Goal: Obtain resource: Download file/media

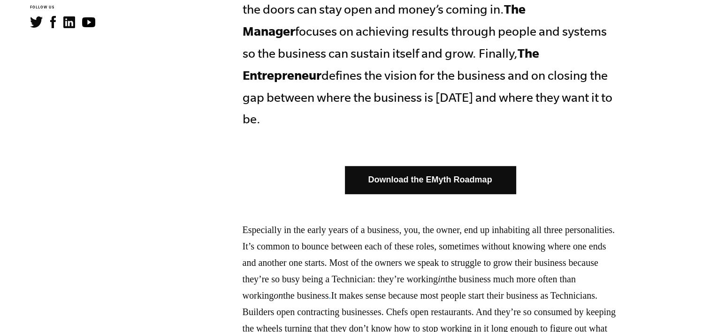
click at [466, 168] on link "Download the EMyth Roadmap" at bounding box center [430, 180] width 171 height 28
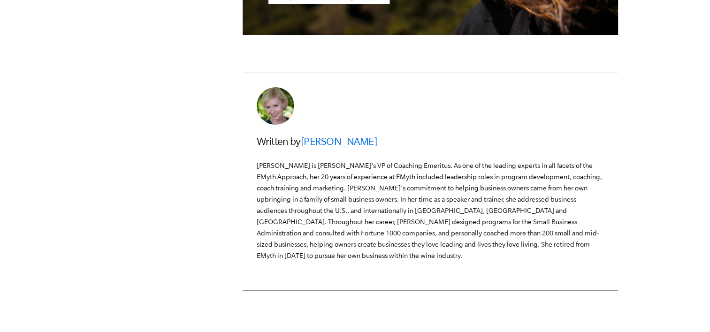
scroll to position [2722, 0]
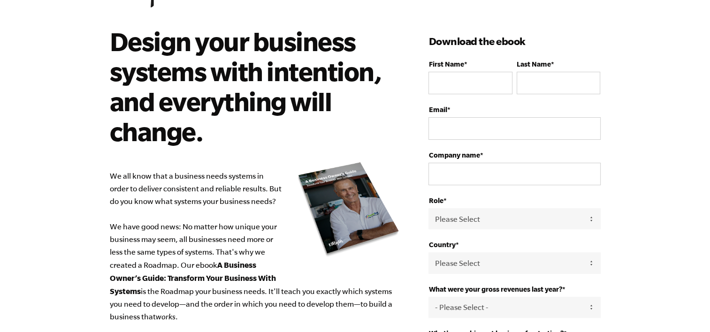
scroll to position [42, 0]
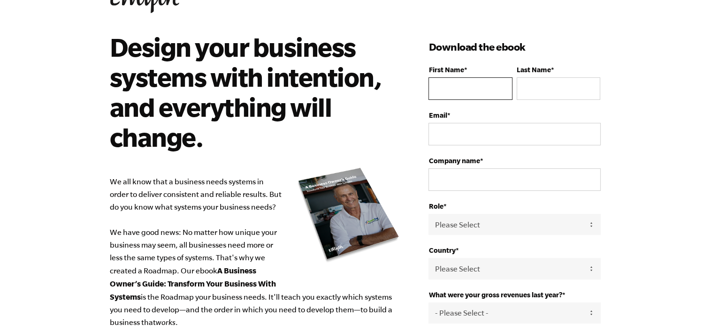
click at [473, 90] on input "First Name *" at bounding box center [470, 88] width 84 height 23
type input "Xolani"
type input "[PERSON_NAME]"
type input "[EMAIL_ADDRESS][DOMAIN_NAME]"
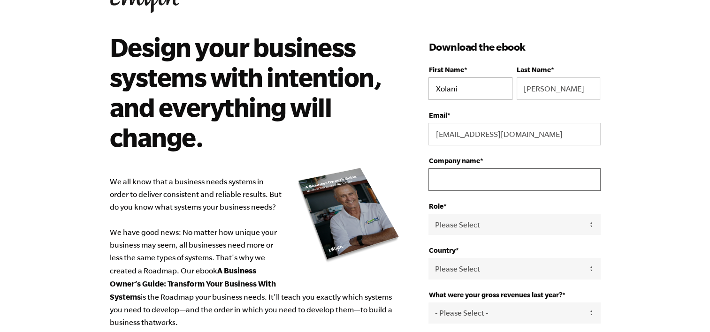
type input "Telkom Business (BCX)"
select select "[GEOGRAPHIC_DATA]"
type input "[PHONE_NUMBER]"
drag, startPoint x: 489, startPoint y: 173, endPoint x: 407, endPoint y: 172, distance: 81.2
click at [418, 172] on div "Design your business systems with intention, and everything will change. We all…" at bounding box center [355, 322] width 513 height 580
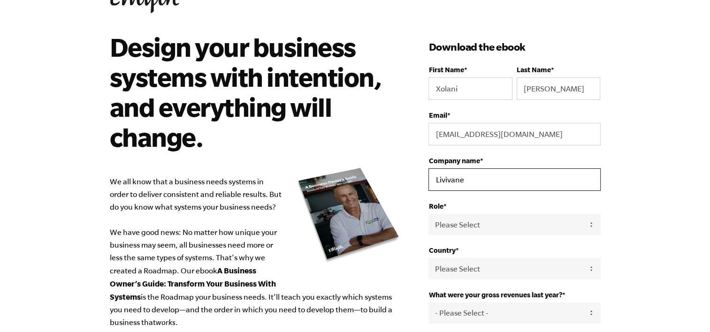
type input "LIVIVANE DESIGNS"
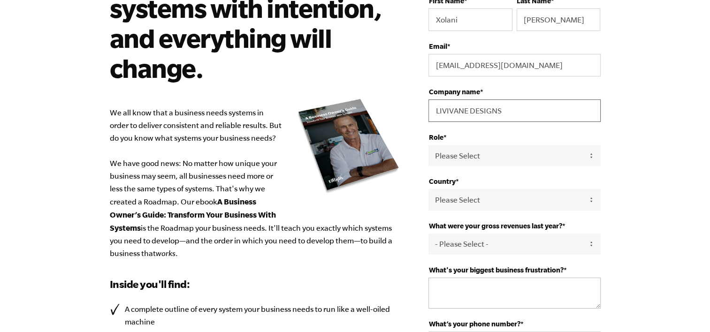
scroll to position [183, 0]
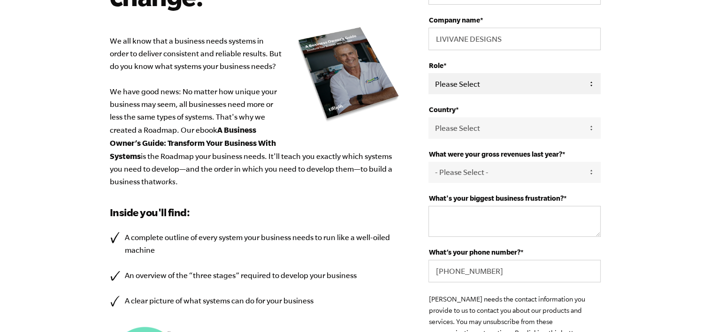
click at [474, 80] on select "Please Select Owner Partner / Co-Owner Executive Employee / Other" at bounding box center [514, 83] width 172 height 21
select select "Owner"
click at [428, 73] on select "Please Select Owner Partner / Co-Owner Executive Employee / Other" at bounding box center [514, 83] width 172 height 21
click at [469, 126] on select "Please Select [GEOGRAPHIC_DATA] [GEOGRAPHIC_DATA] [GEOGRAPHIC_DATA] [GEOGRAPHIC…" at bounding box center [514, 127] width 172 height 21
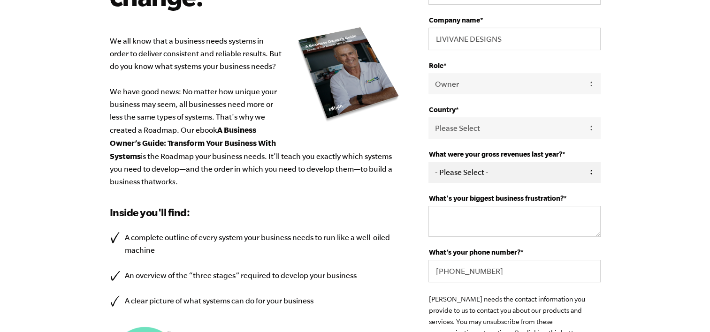
click at [511, 175] on select "- Please Select - 0-75K 76-150K 151-275K 276-500K 501-750K 751-1M 1-2.5M 2.5-5M…" at bounding box center [514, 172] width 172 height 21
select select "0-75K"
click at [428, 162] on select "- Please Select - 0-75K 76-150K 151-275K 276-500K 501-750K 751-1M 1-2.5M 2.5-5M…" at bounding box center [514, 172] width 172 height 21
click at [477, 219] on textarea "What's your biggest business frustration? *" at bounding box center [514, 221] width 172 height 31
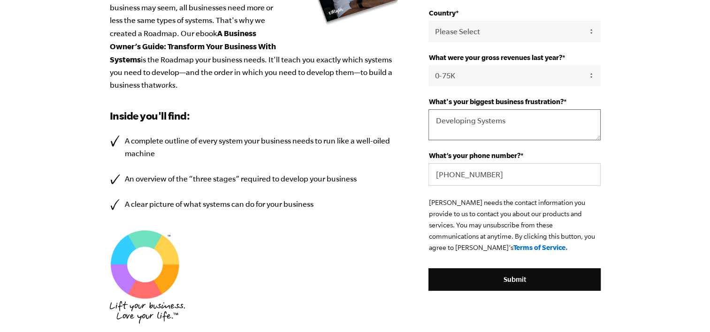
scroll to position [324, 0]
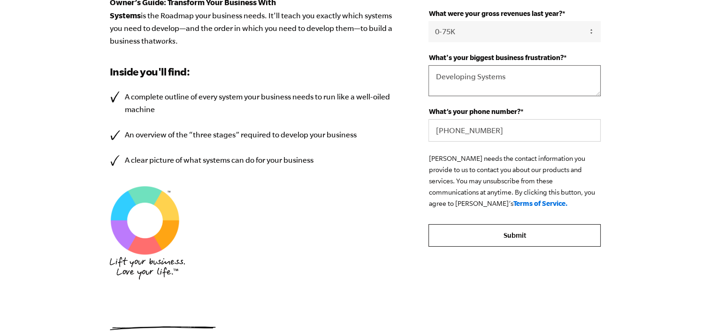
type textarea "Developing Systems"
click at [498, 235] on input "Submit" at bounding box center [514, 235] width 172 height 23
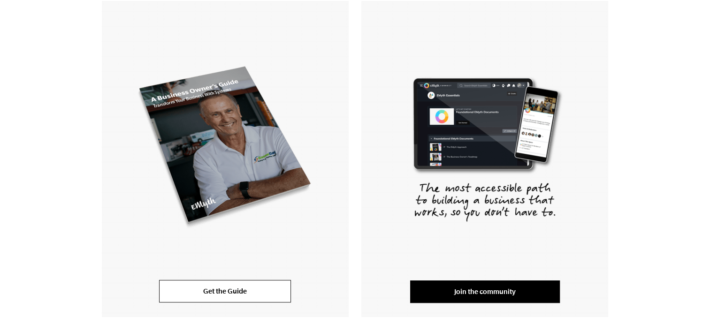
scroll to position [235, 0]
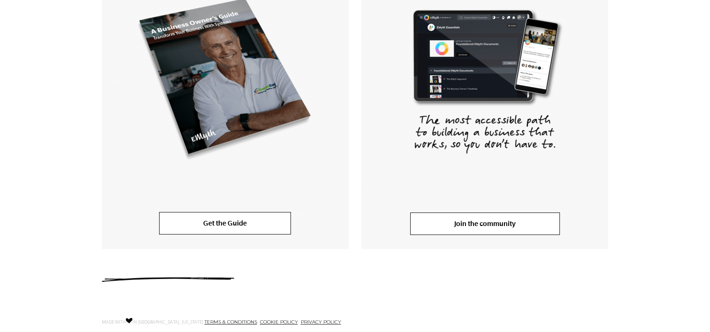
click at [490, 227] on link "Join the community" at bounding box center [485, 224] width 150 height 23
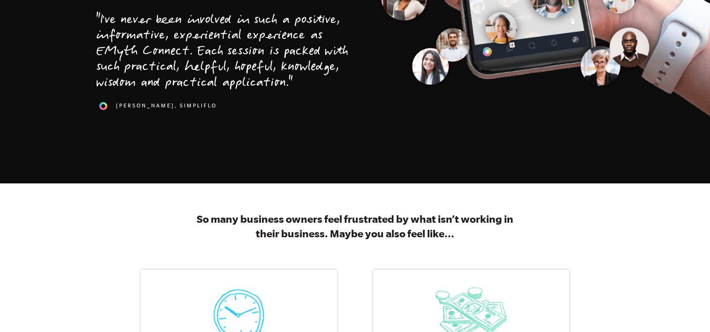
scroll to position [141, 0]
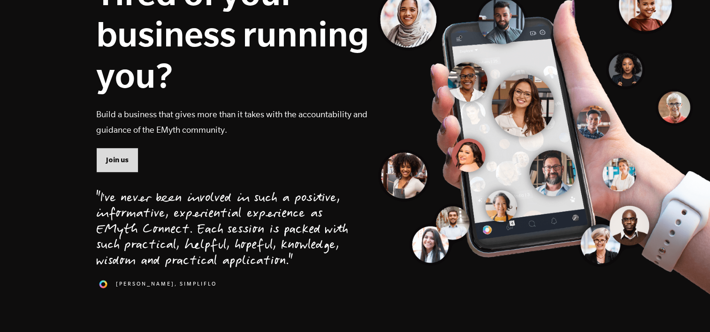
click at [126, 160] on span "Join us" at bounding box center [117, 160] width 23 height 10
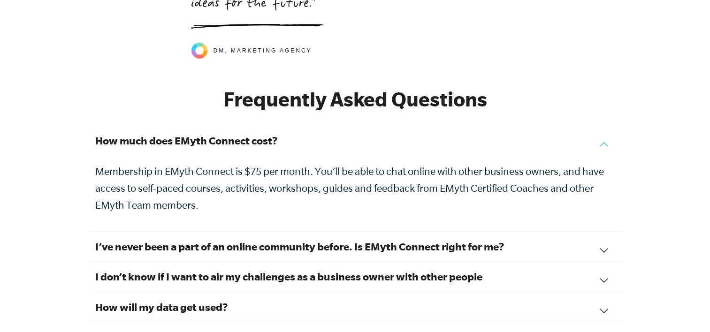
scroll to position [2740, 0]
